Goal: Transaction & Acquisition: Purchase product/service

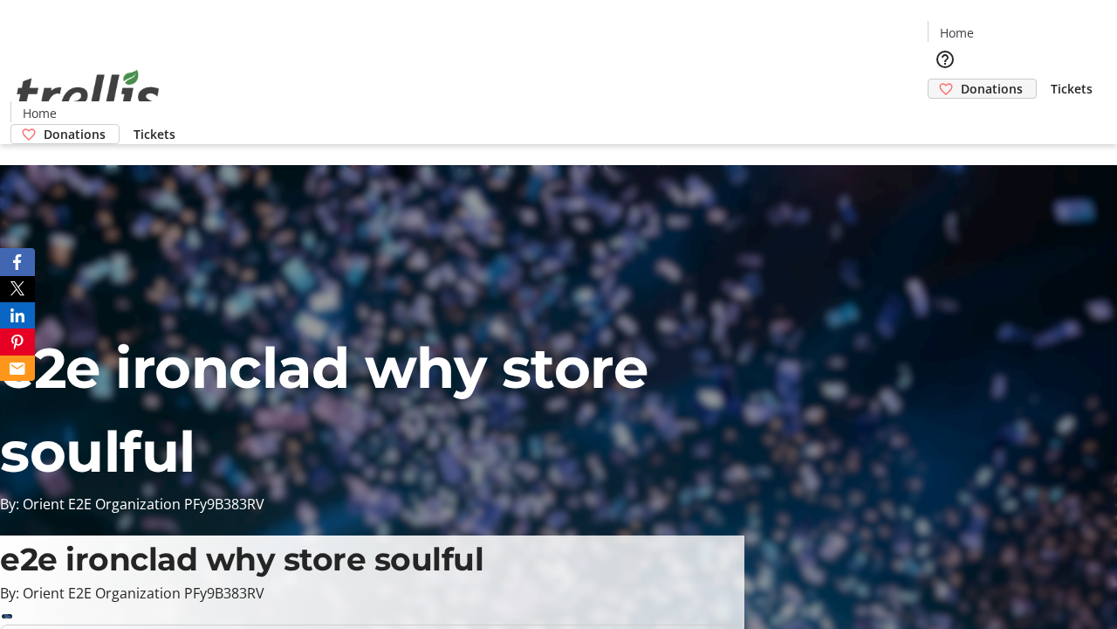
click at [961, 79] on span "Donations" at bounding box center [992, 88] width 62 height 18
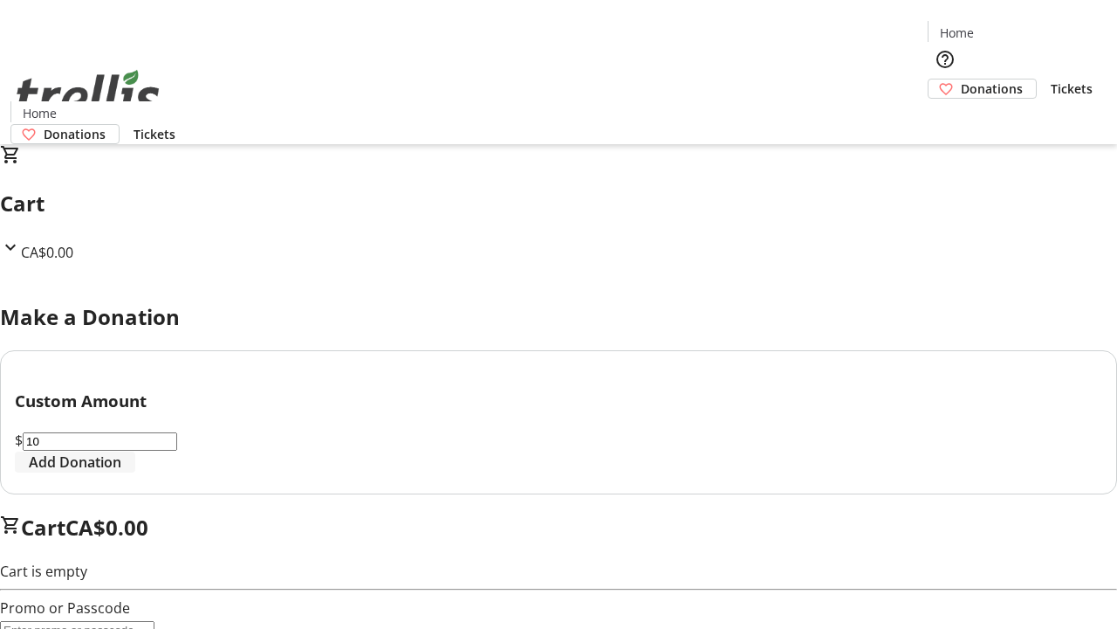
click at [121, 472] on span "Add Donation" at bounding box center [75, 461] width 93 height 21
select select "CA"
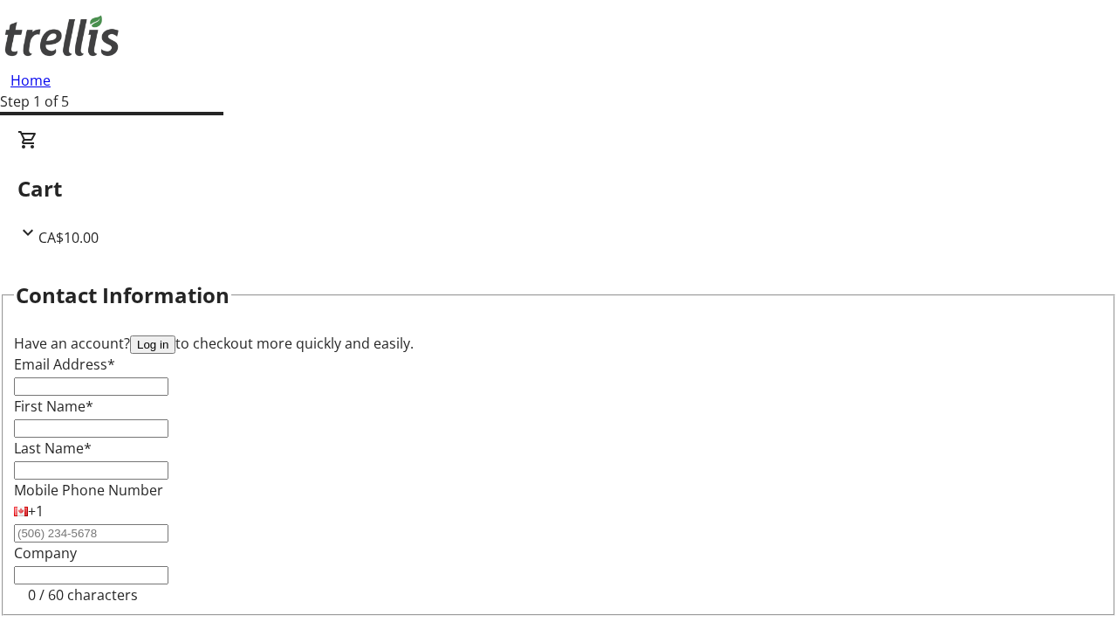
click at [175, 335] on button "Log in" at bounding box center [152, 344] width 45 height 18
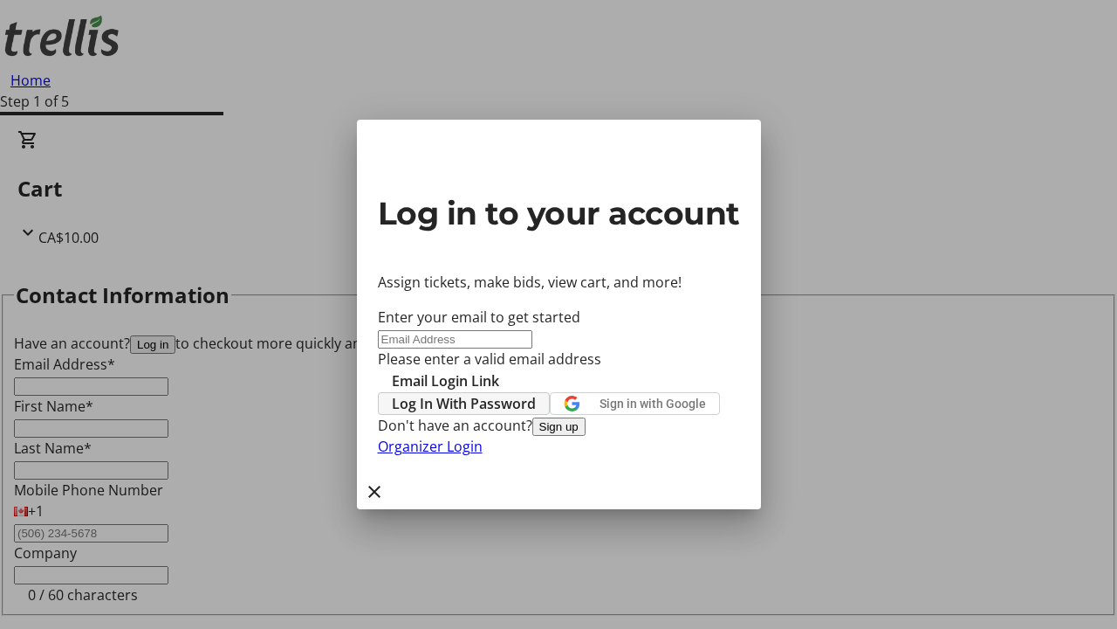
click at [536, 393] on span "Log In With Password" at bounding box center [464, 403] width 144 height 21
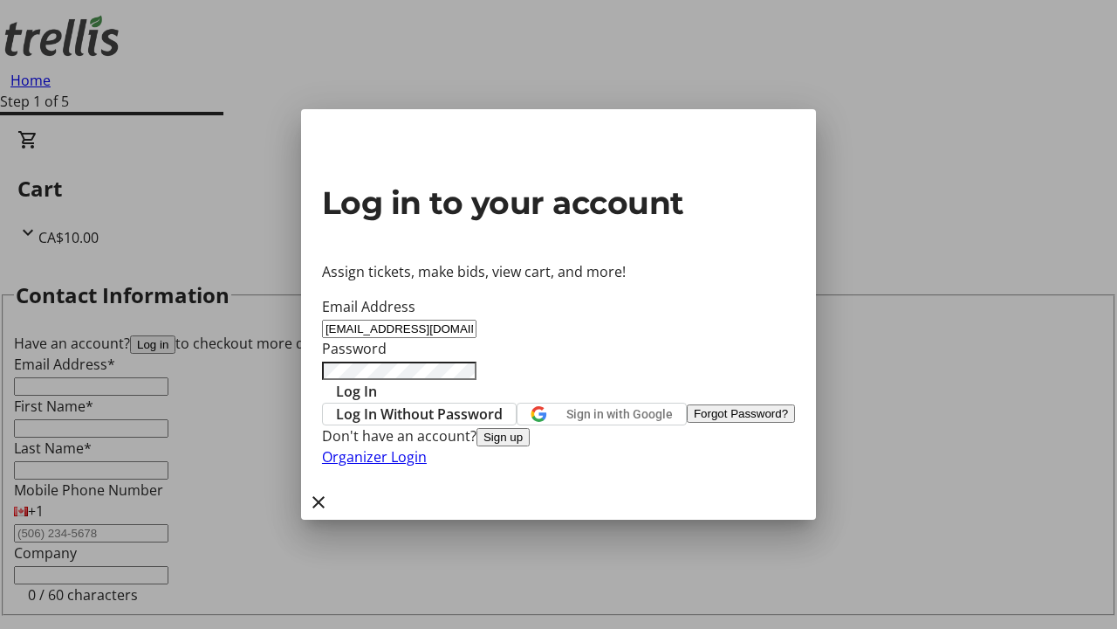
type input "[EMAIL_ADDRESS][DOMAIN_NAME]"
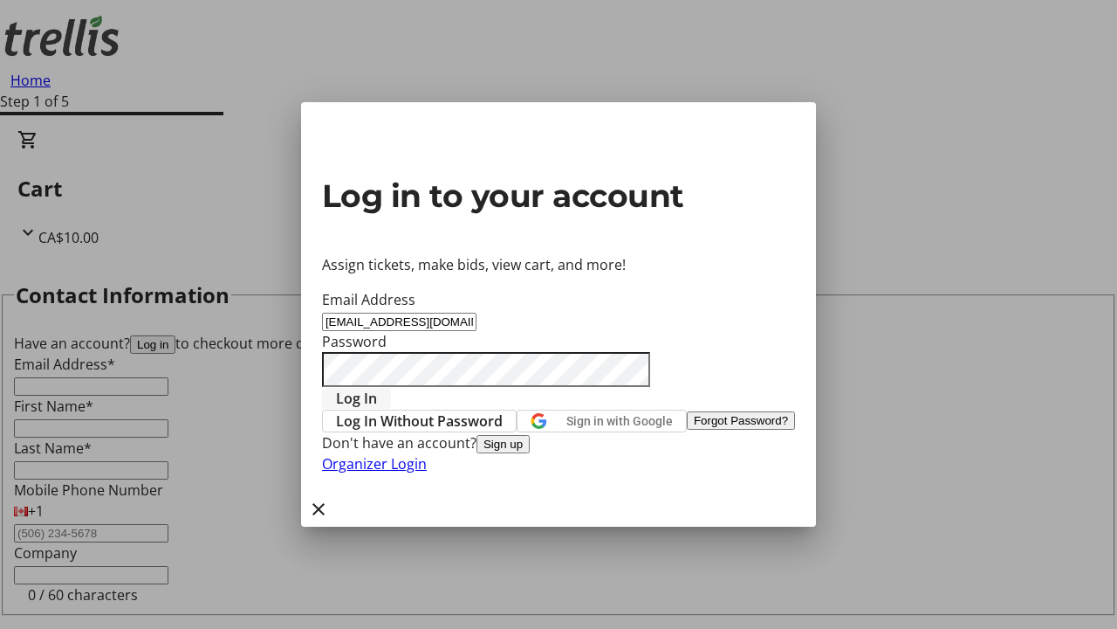
click at [377, 388] on span "Log In" at bounding box center [356, 398] width 41 height 21
